Goal: Information Seeking & Learning: Learn about a topic

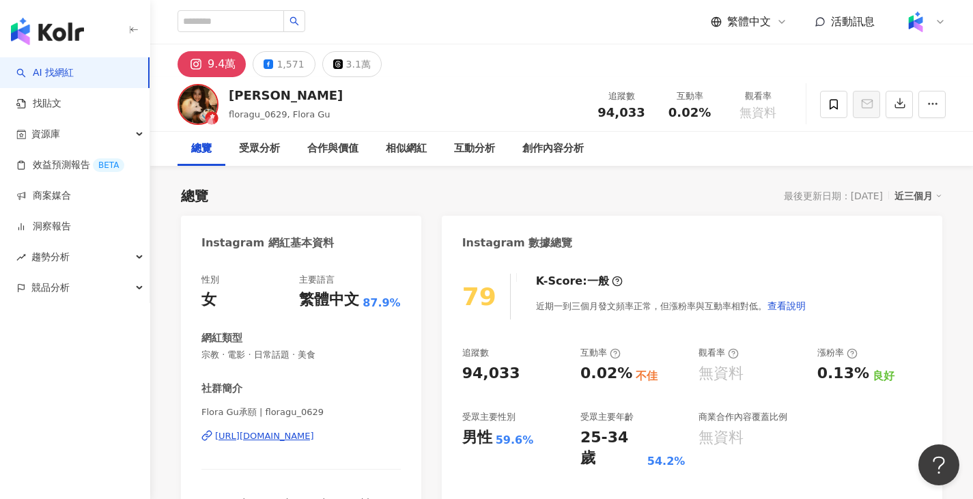
click at [314, 441] on div "https://www.instagram.com/floragu_0629/" at bounding box center [264, 436] width 99 height 12
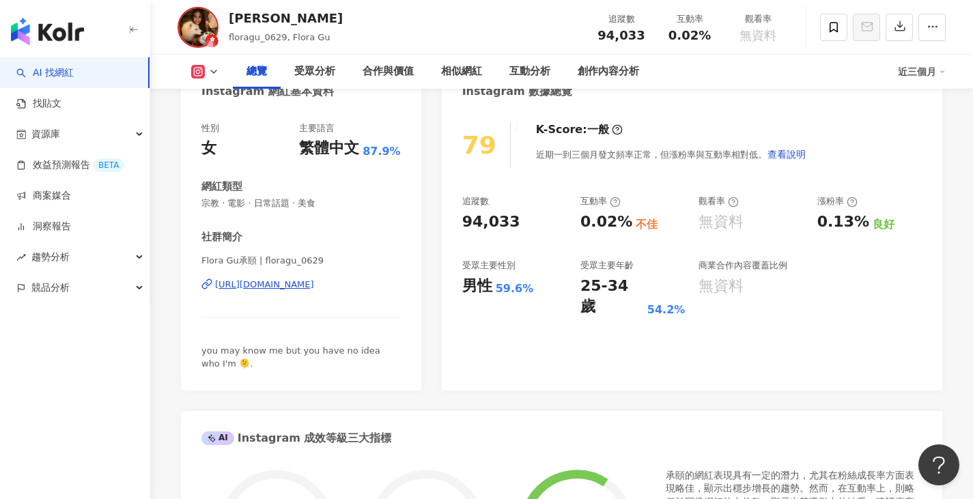
scroll to position [342, 0]
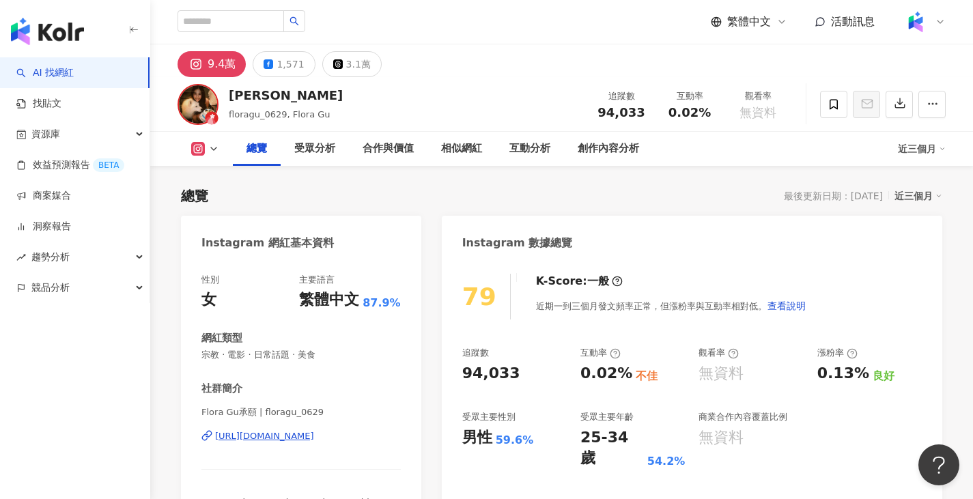
click at [301, 439] on div "https://www.instagram.com/floragu_0629/" at bounding box center [264, 436] width 99 height 12
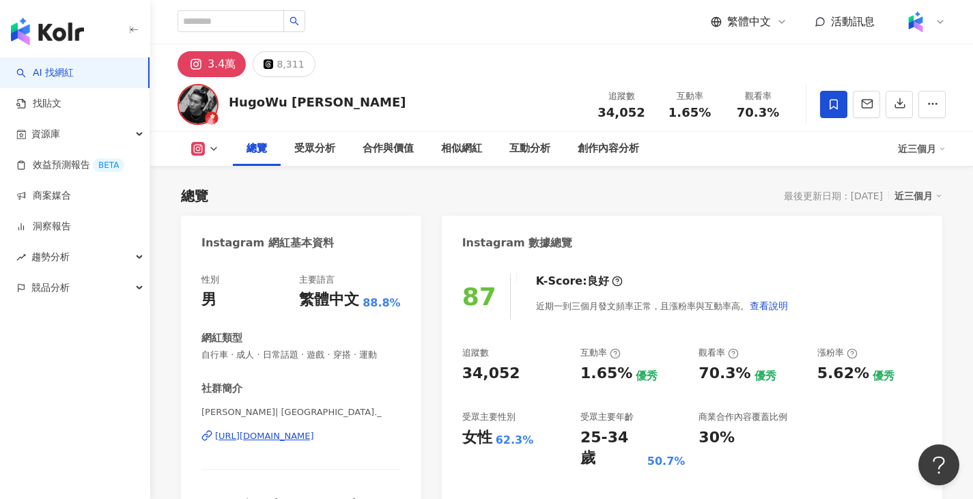
click at [314, 434] on div "https://www.instagram.com/wudong._/" at bounding box center [264, 436] width 99 height 12
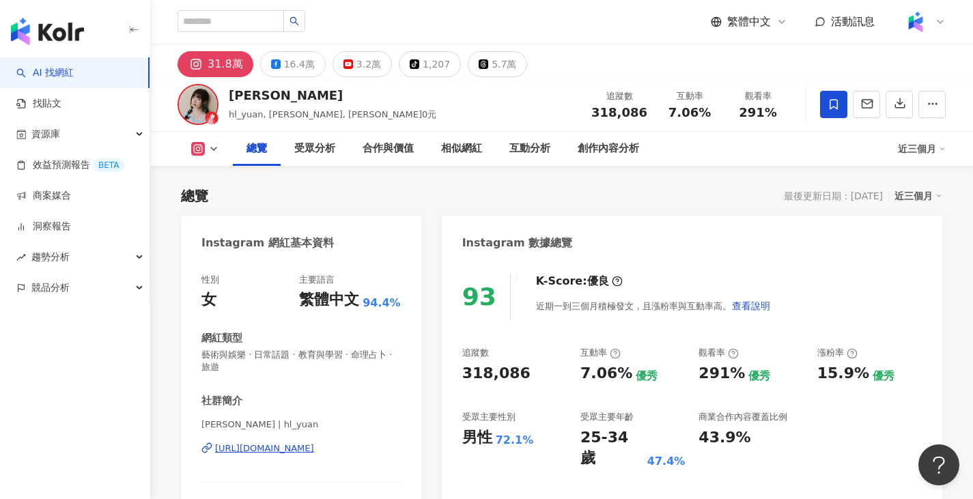
click at [268, 452] on div "https://www.instagram.com/hl_yuan/" at bounding box center [264, 449] width 99 height 12
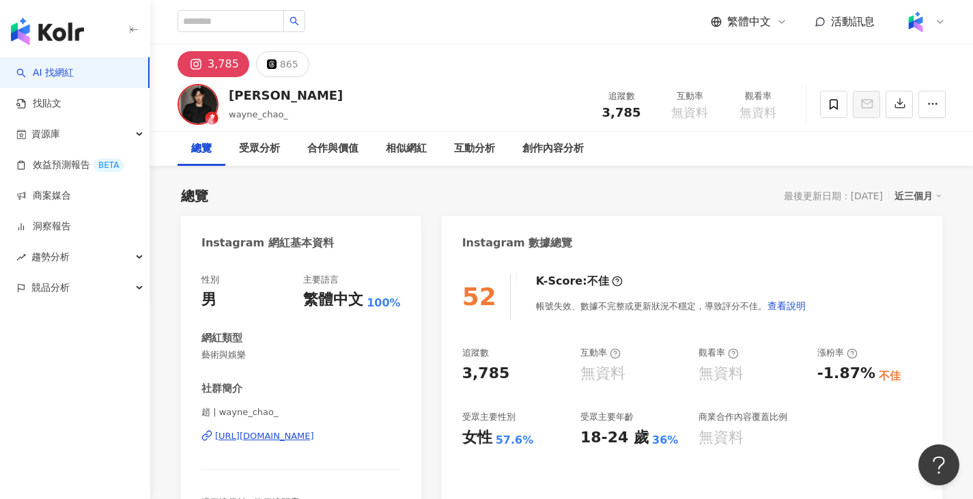
click at [260, 439] on div "https://www.instagram.com/wayne_chao_/" at bounding box center [264, 436] width 99 height 12
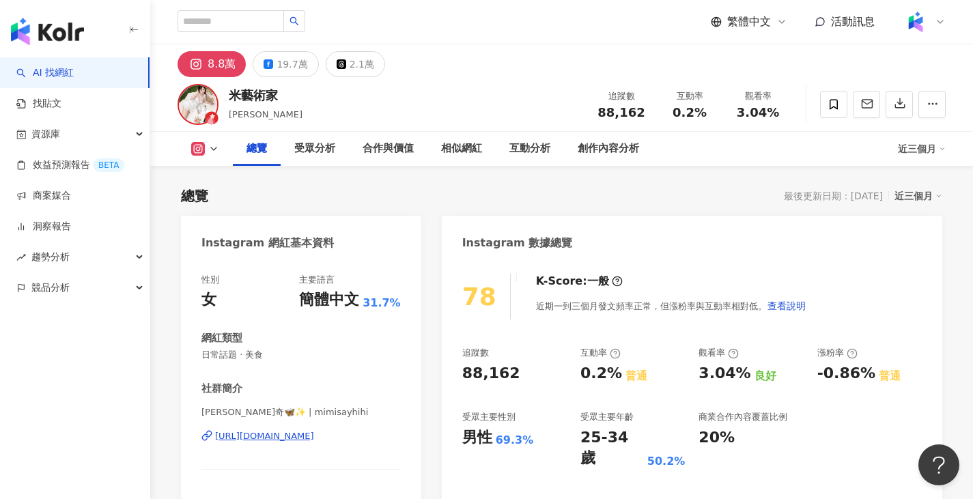
drag, startPoint x: 323, startPoint y: 431, endPoint x: 474, endPoint y: 51, distance: 409.3
click at [314, 431] on div "https://www.instagram.com/mimisayhihi/" at bounding box center [264, 436] width 99 height 12
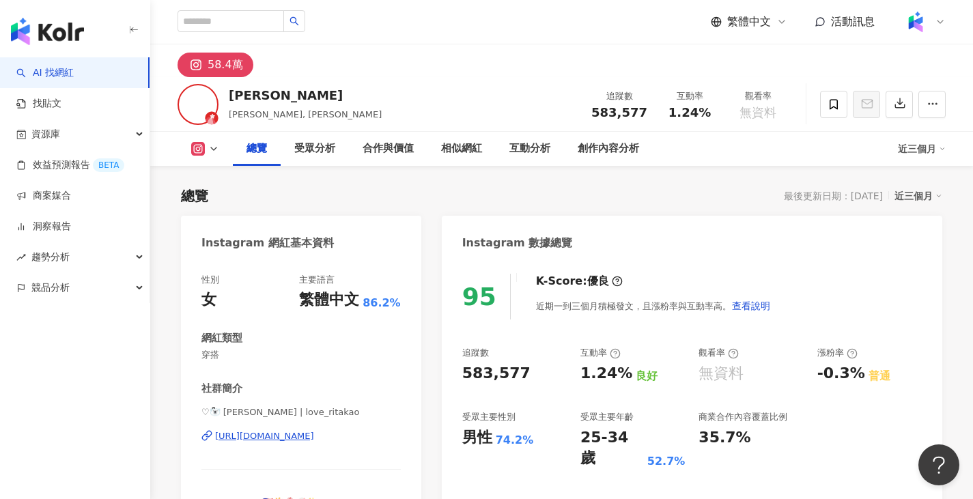
scroll to position [273, 0]
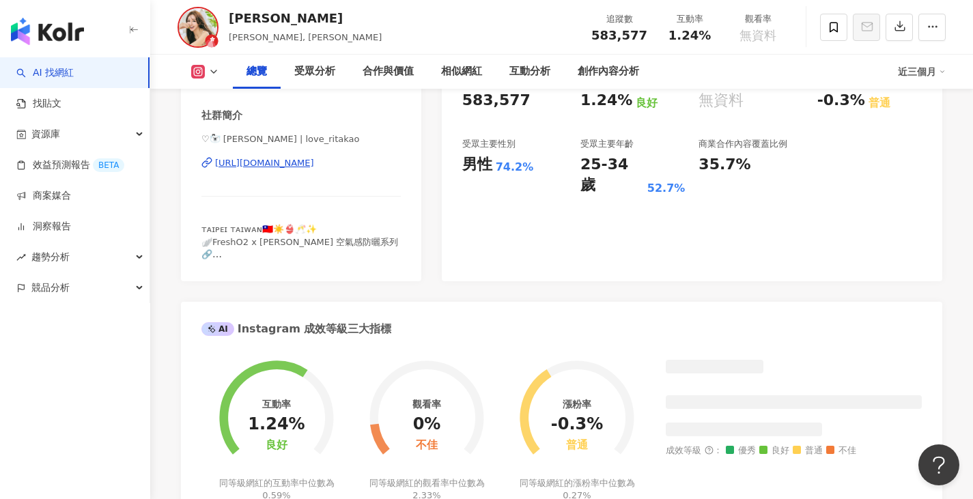
click at [314, 162] on div "https://www.instagram.com/love_ritakao/" at bounding box center [264, 163] width 99 height 12
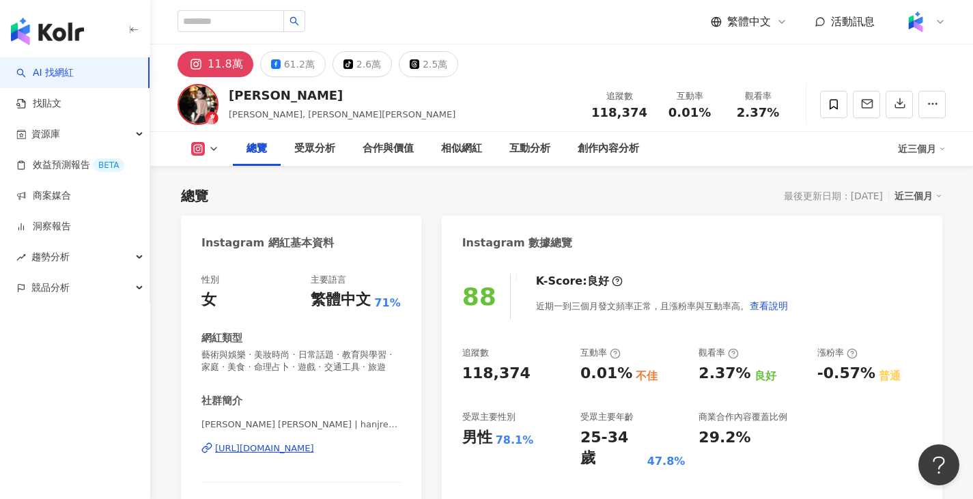
click at [335, 264] on div "性別 女 主要語言 繁體中文 71% 網紅類型 藝術與娛樂 · 美妝時尚 · 日常話題 · 教育與學習 · 家庭 · 美食 · 命理占卜 · 遊戲 · 交通工…" at bounding box center [301, 413] width 240 height 307
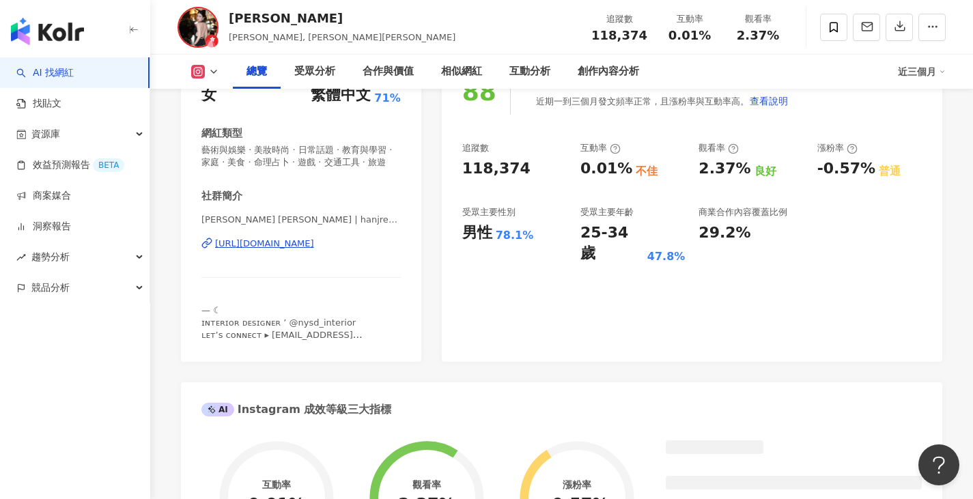
click at [335, 264] on div "𝑵𝒂𝒏𝒄𝒚 𝑳𝒊 | hanjren724 https://www.instagram.com/hanjren724/" at bounding box center [301, 254] width 199 height 80
click at [314, 250] on div "https://www.instagram.com/hanjren724/" at bounding box center [264, 244] width 99 height 12
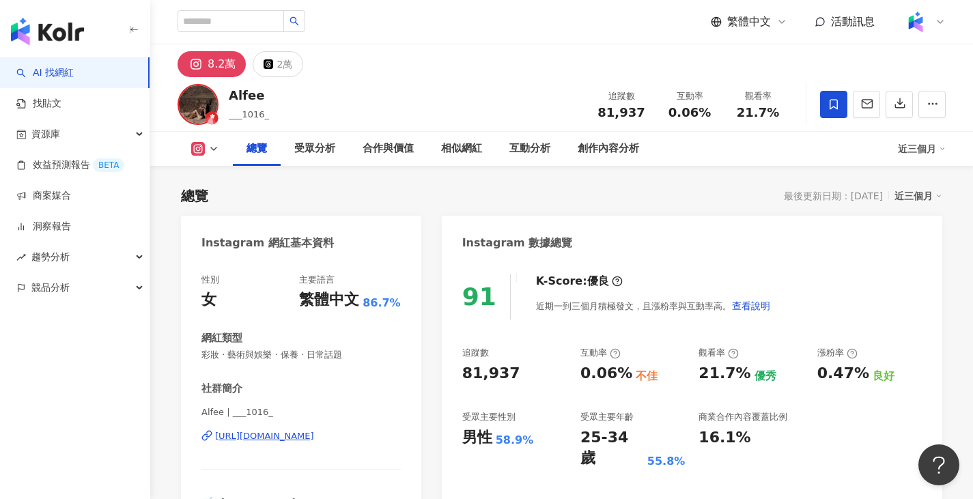
click at [311, 434] on div "https://www.instagram.com/___1016_/" at bounding box center [264, 436] width 99 height 12
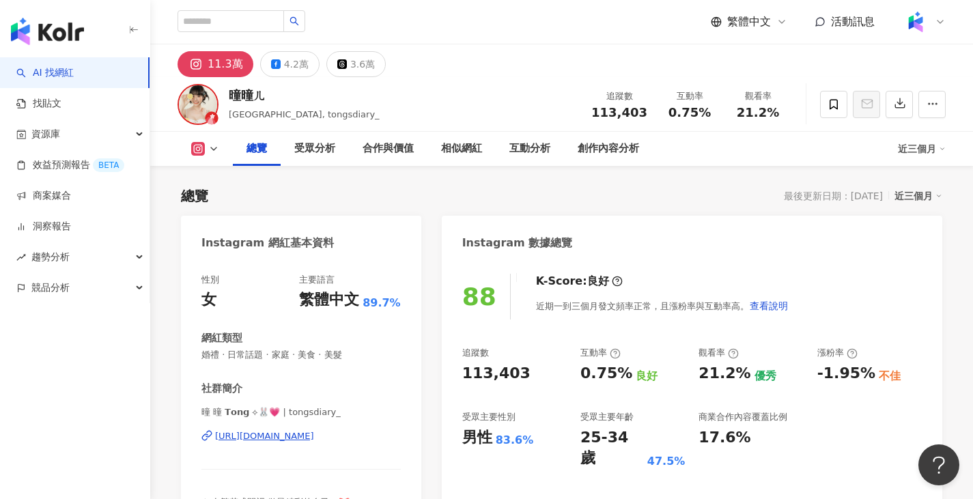
click at [307, 436] on div "https://www.instagram.com/tongsdiary_/" at bounding box center [264, 436] width 99 height 12
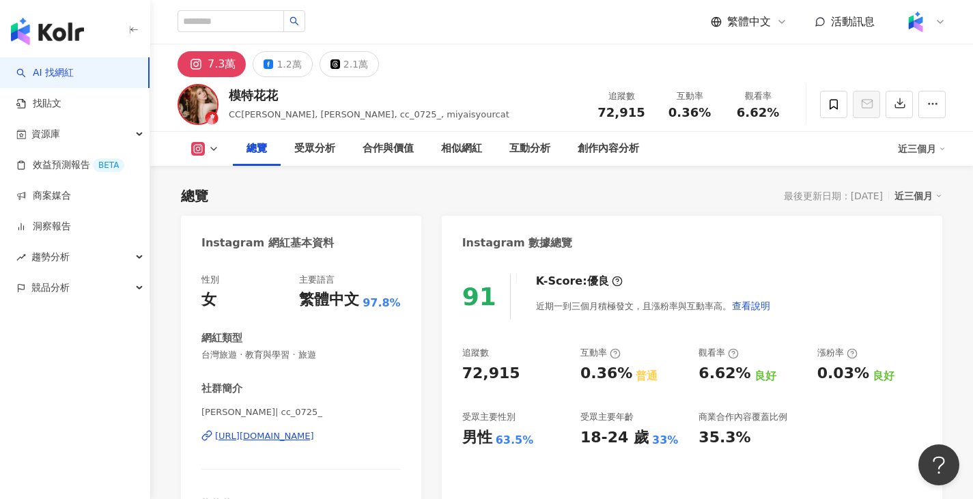
click at [314, 436] on div "[URL][DOMAIN_NAME]" at bounding box center [264, 436] width 99 height 12
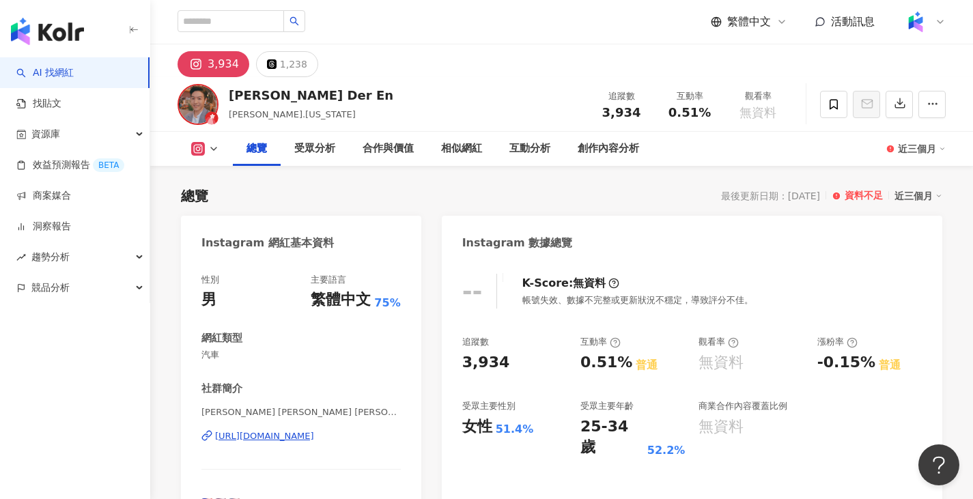
click at [290, 436] on div "https://www.instagram.com/imjleee" at bounding box center [264, 436] width 99 height 12
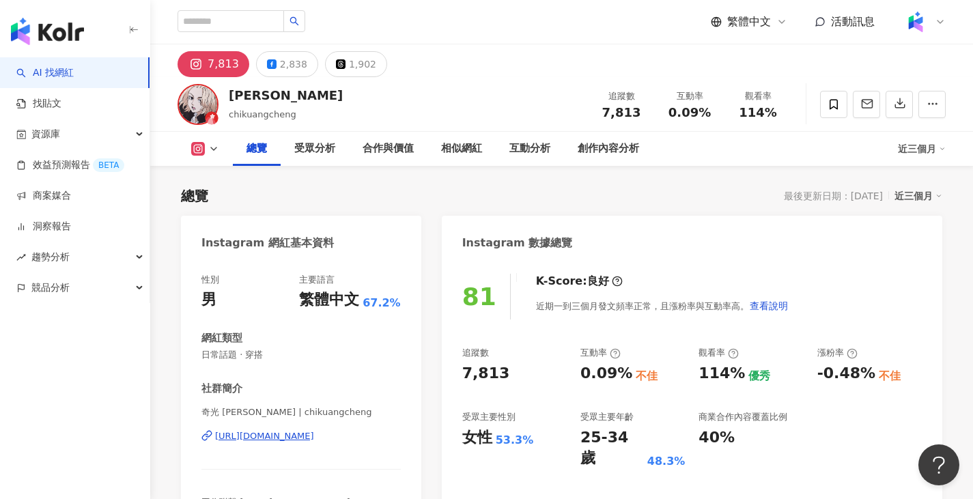
click at [294, 435] on div "https://www.instagram.com/chikuangcheng/" at bounding box center [264, 436] width 99 height 12
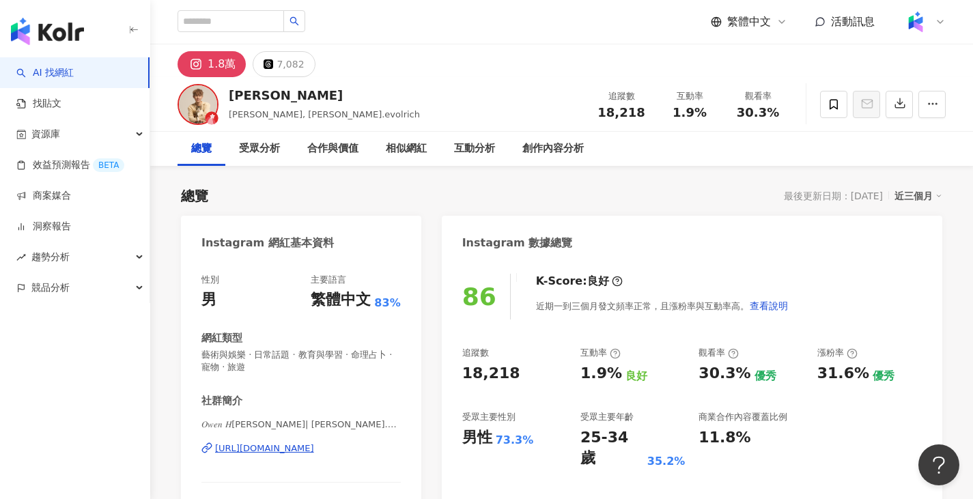
click at [314, 455] on div "https://www.instagram.com/owen.0516/" at bounding box center [264, 449] width 99 height 12
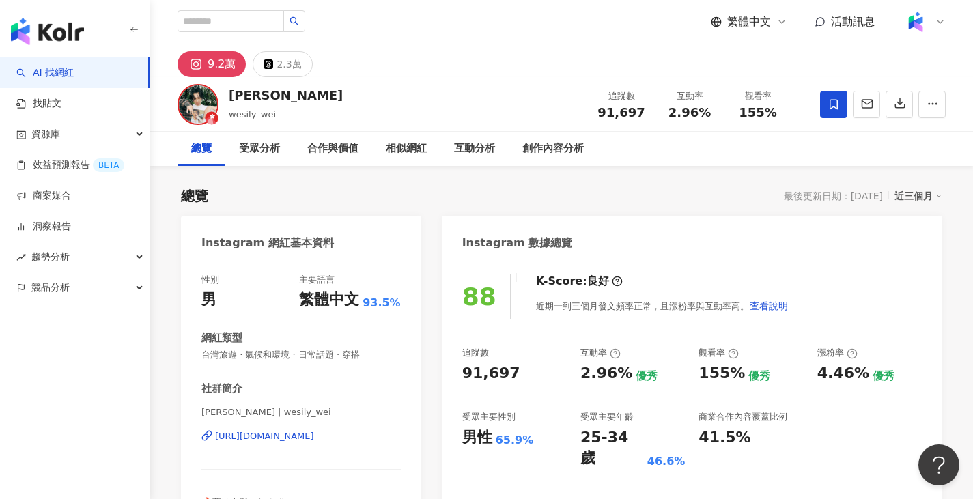
click at [303, 441] on div "https://www.instagram.com/wesily_wei/" at bounding box center [264, 436] width 99 height 12
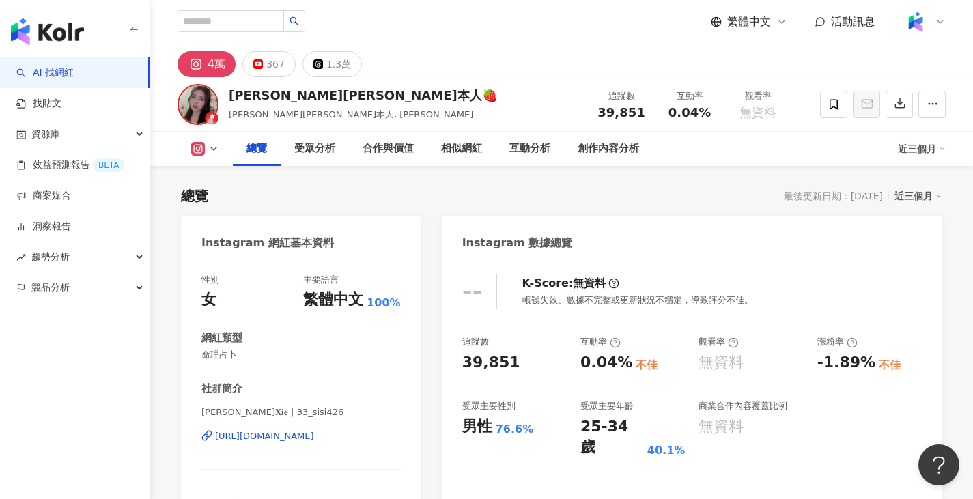
click at [314, 437] on div "[URL][DOMAIN_NAME]" at bounding box center [264, 436] width 99 height 12
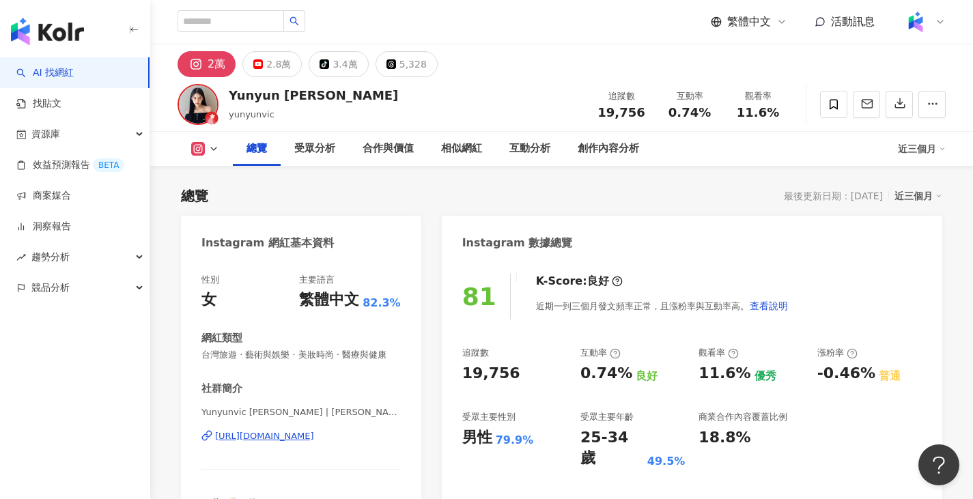
click at [314, 441] on div "https://www.instagram.com/yunyunvic/" at bounding box center [264, 436] width 99 height 12
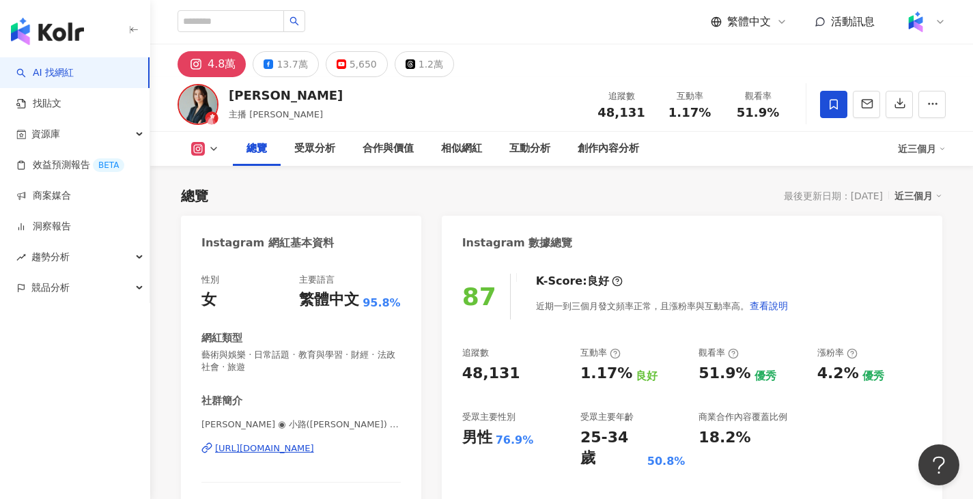
click at [304, 453] on div "[URL][DOMAIN_NAME]" at bounding box center [264, 449] width 99 height 12
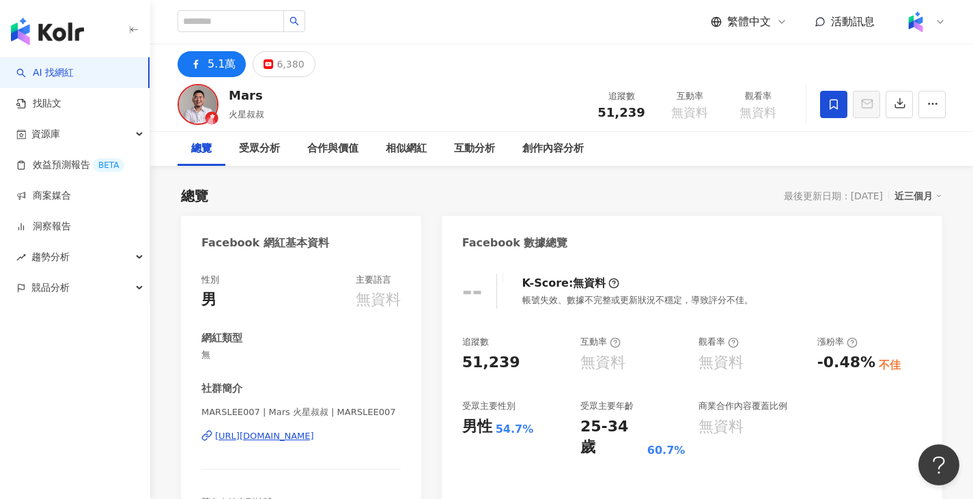
click at [314, 439] on div "https://www.facebook.com/588121345036712" at bounding box center [264, 436] width 99 height 12
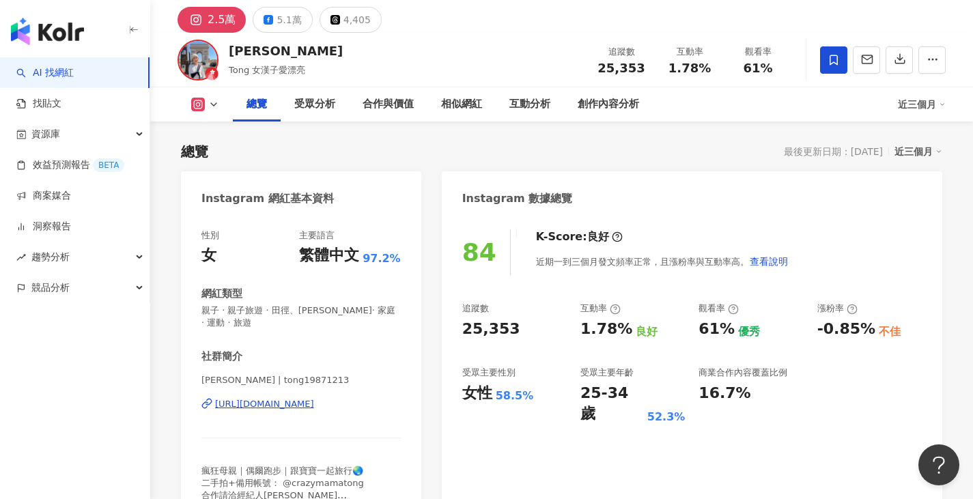
scroll to position [68, 0]
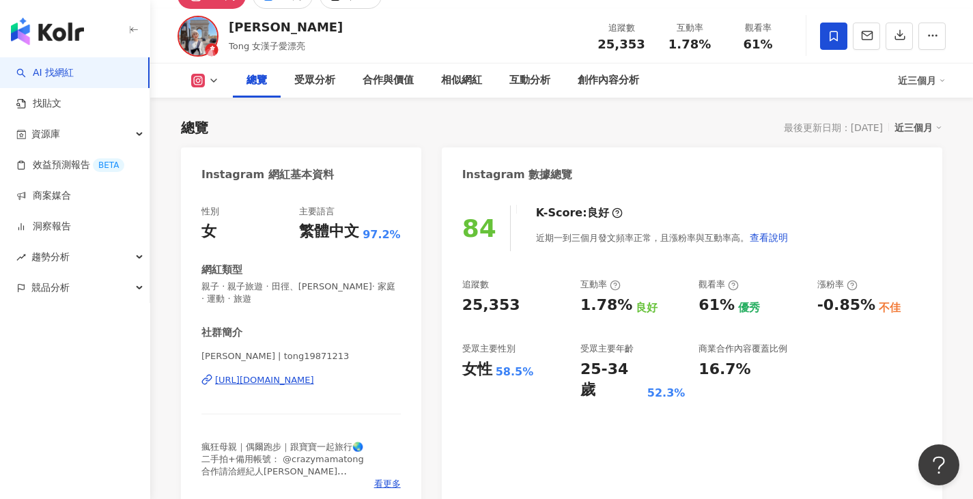
click at [318, 389] on div "陳思彤 Tong | tong19871213 https://www.instagram.com/tong19871213/" at bounding box center [301, 390] width 199 height 80
click at [314, 382] on div "https://www.instagram.com/tong19871213/" at bounding box center [264, 380] width 99 height 12
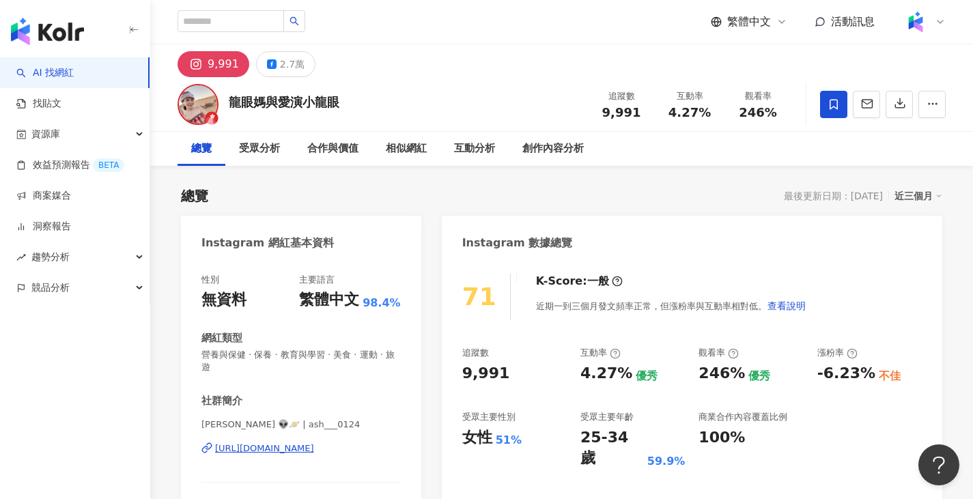
click at [272, 445] on div "https://www.instagram.com/ash___0124/" at bounding box center [264, 449] width 99 height 12
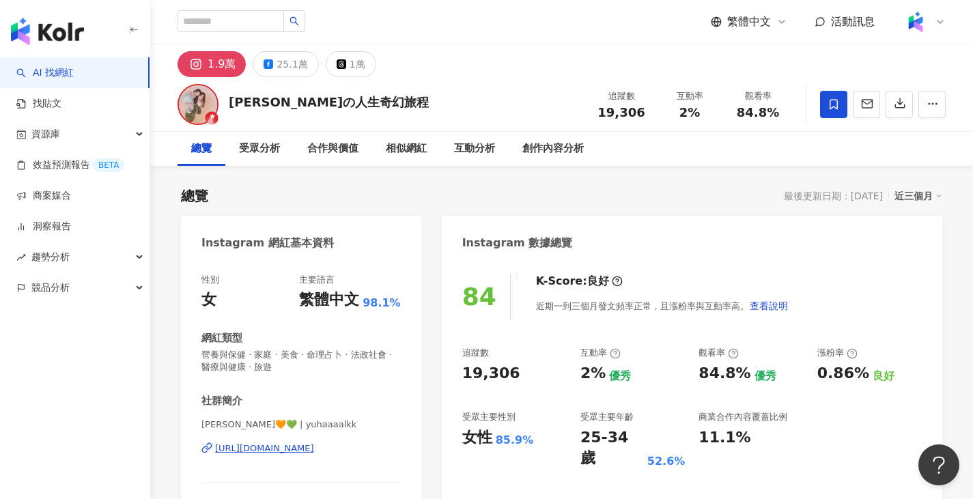
click at [314, 449] on div "https://www.instagram.com/yuhaaaalkk/" at bounding box center [264, 449] width 99 height 12
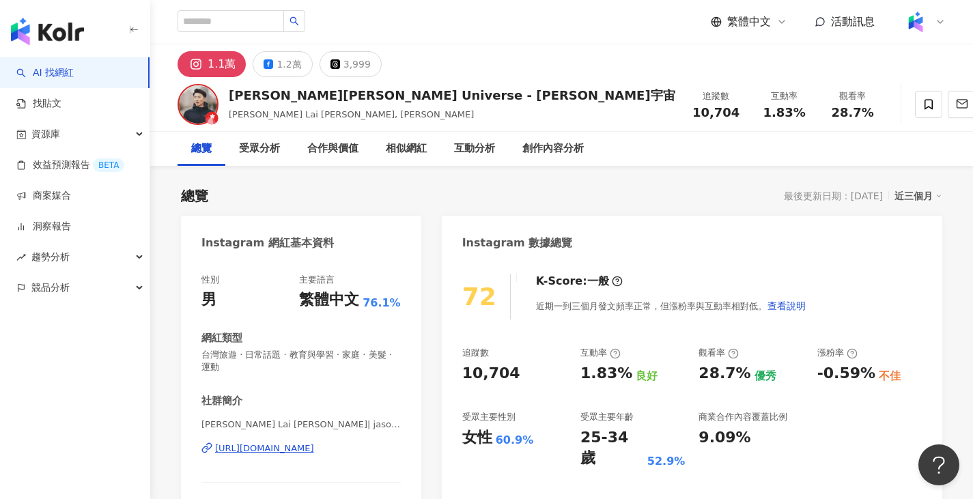
click at [314, 447] on div "https://www.instagram.com/jasonbrilliant/" at bounding box center [264, 449] width 99 height 12
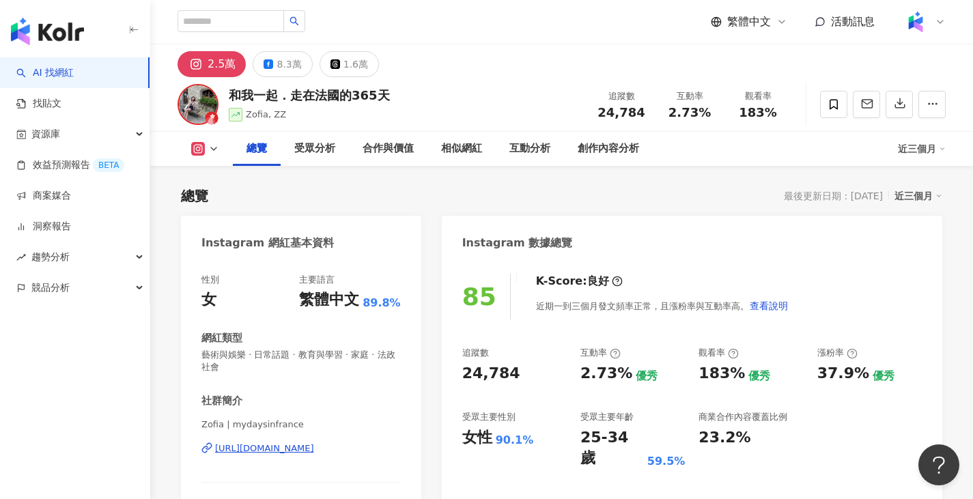
click at [314, 449] on div "https://www.instagram.com/mydaysinfrance/" at bounding box center [264, 449] width 99 height 12
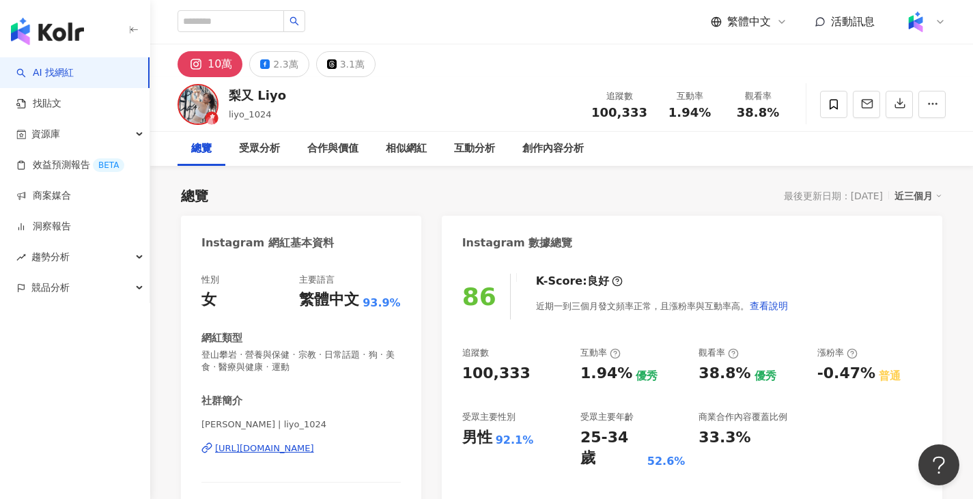
click at [314, 452] on div "https://www.instagram.com/liyo_1024/" at bounding box center [264, 449] width 99 height 12
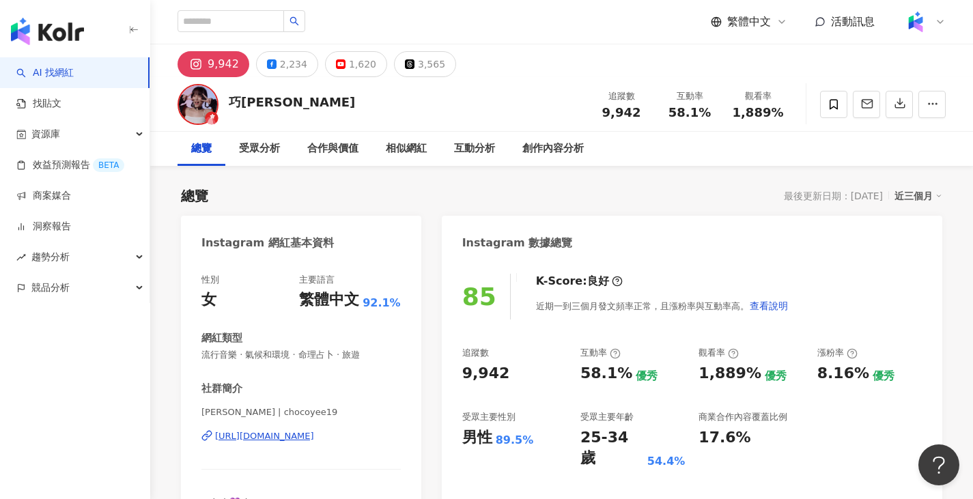
click at [260, 439] on div "https://www.instagram.com/chocoyee19/" at bounding box center [264, 436] width 99 height 12
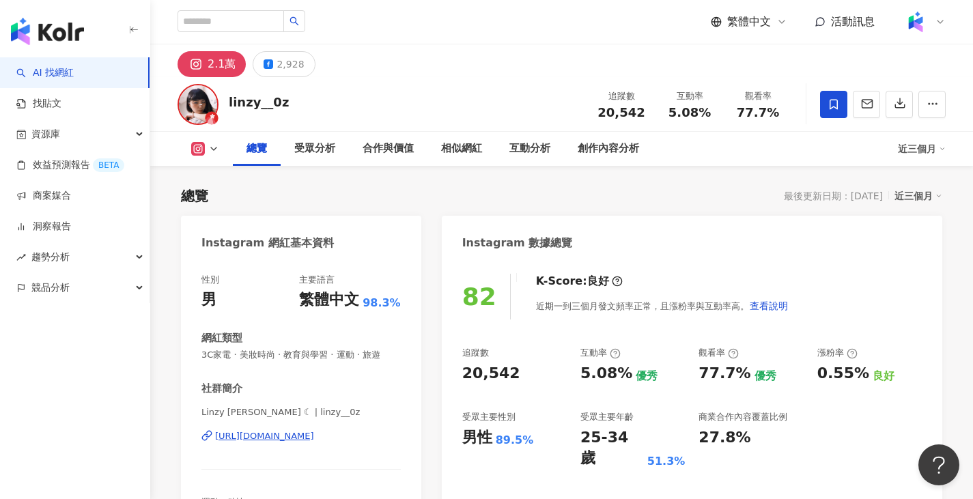
click at [314, 435] on div "https://www.instagram.com/linzy__0z/" at bounding box center [264, 436] width 99 height 12
